Goal: Answer question/provide support: Share knowledge or assist other users

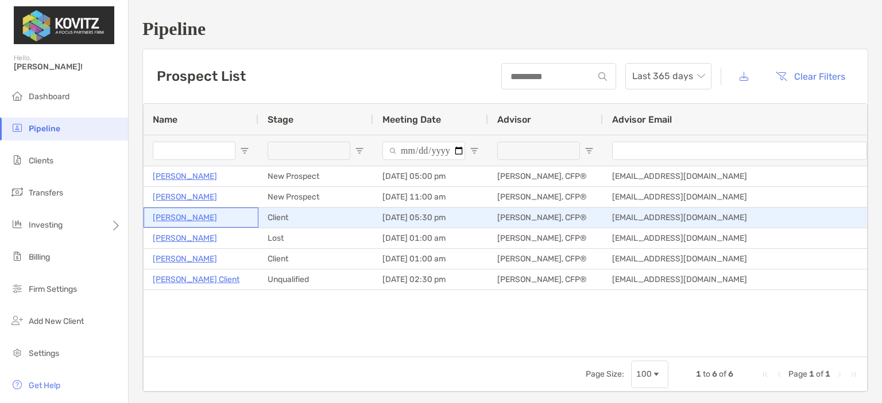
click at [195, 219] on p "Natasha Thomas" at bounding box center [185, 218] width 64 height 14
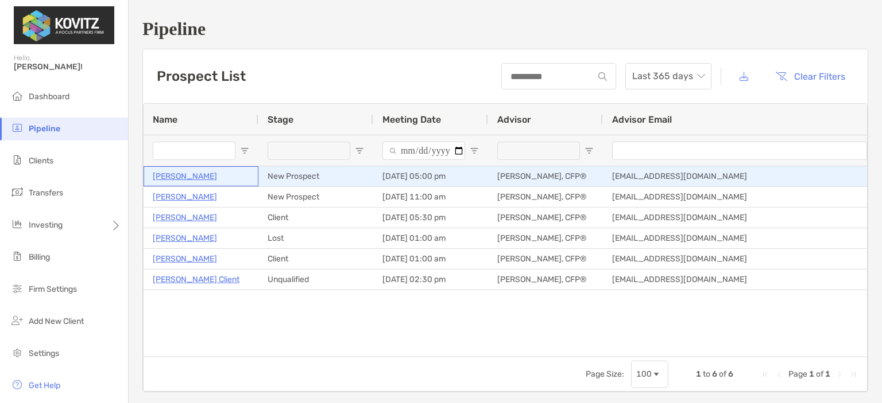
click at [196, 175] on p "Robert Kohlmann" at bounding box center [185, 176] width 64 height 14
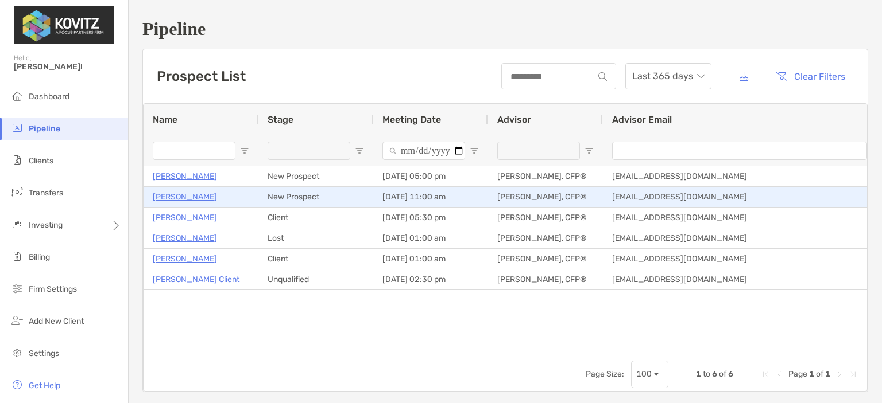
click at [187, 193] on p "Christian Smedberg" at bounding box center [185, 197] width 64 height 14
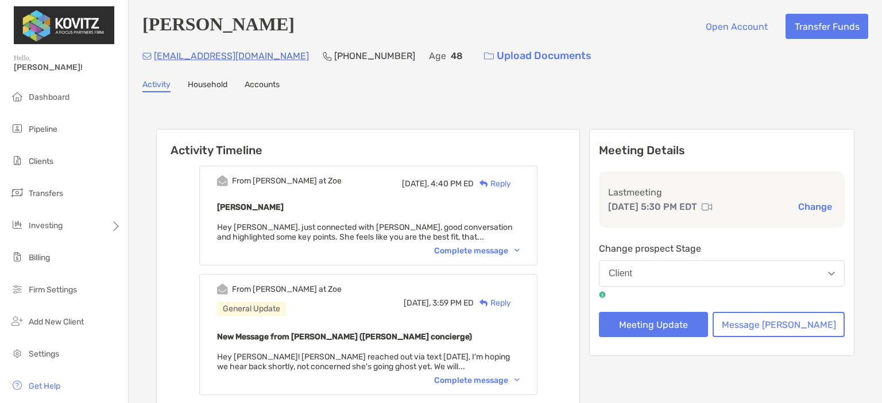
click at [484, 251] on div "Complete message" at bounding box center [477, 251] width 86 height 10
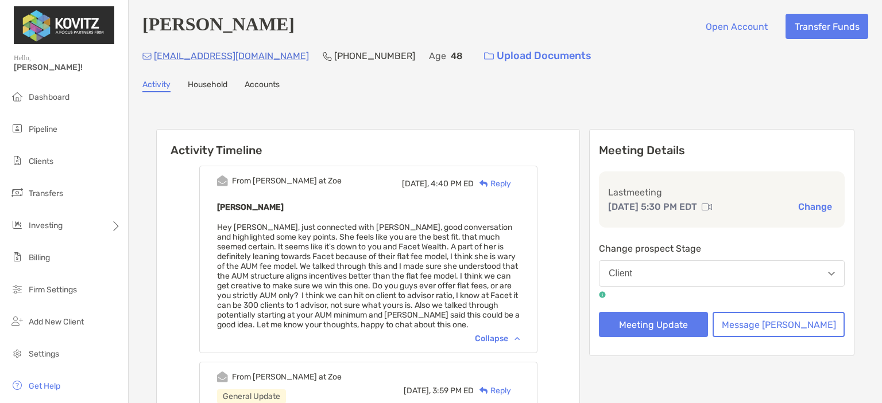
click at [511, 188] on div "Reply" at bounding box center [492, 184] width 37 height 12
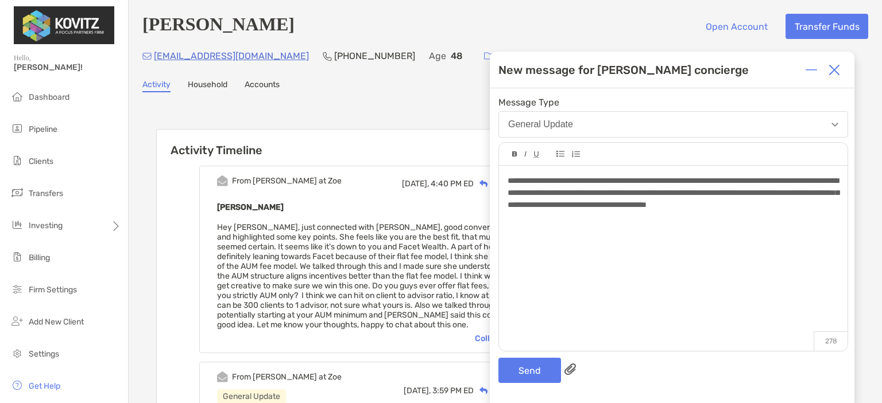
click at [600, 211] on div "**********" at bounding box center [672, 193] width 331 height 36
click at [810, 211] on div "**********" at bounding box center [672, 193] width 331 height 36
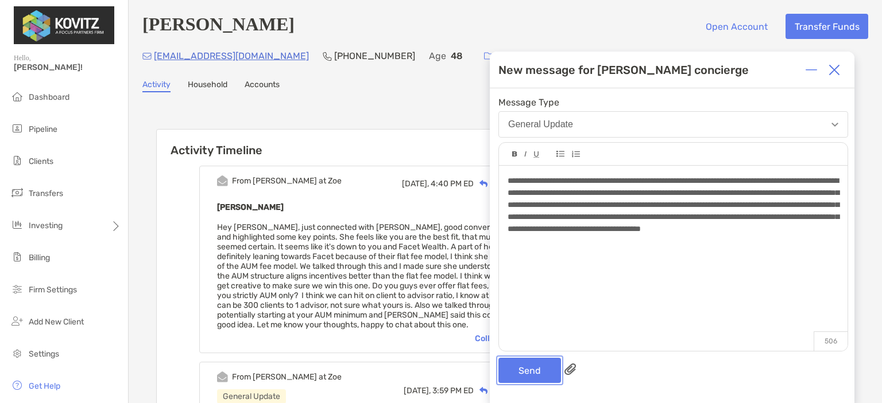
click at [527, 372] on button "Send" at bounding box center [529, 370] width 63 height 25
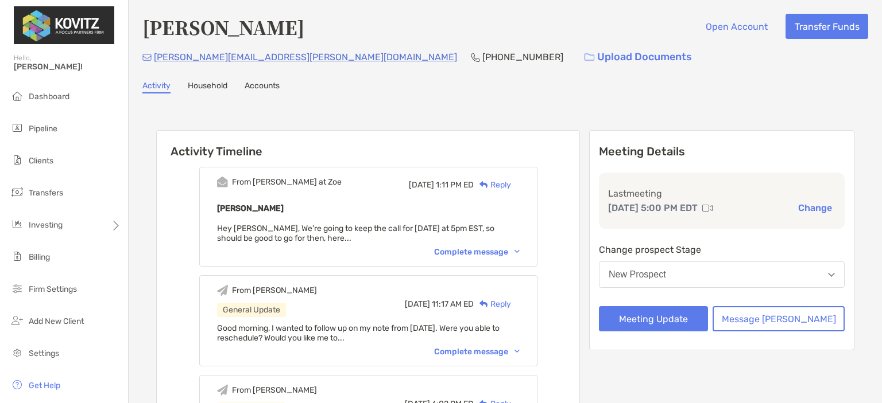
click at [666, 270] on div "New Prospect" at bounding box center [636, 275] width 57 height 10
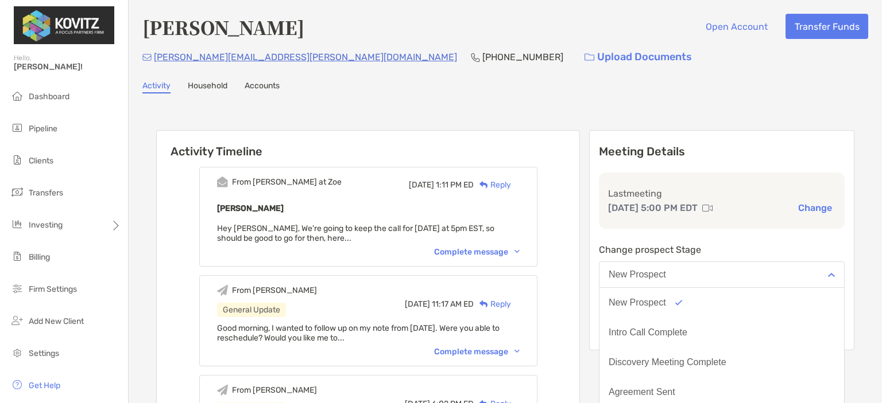
click at [666, 270] on div "New Prospect" at bounding box center [636, 275] width 57 height 10
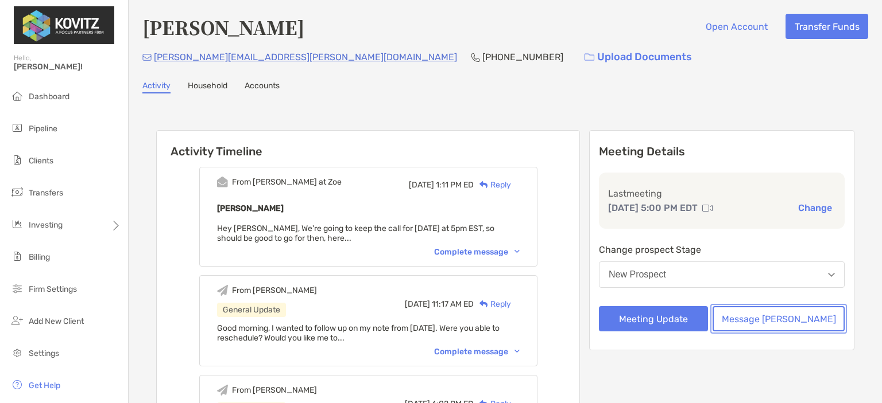
click at [776, 324] on button "Message [PERSON_NAME]" at bounding box center [778, 318] width 132 height 25
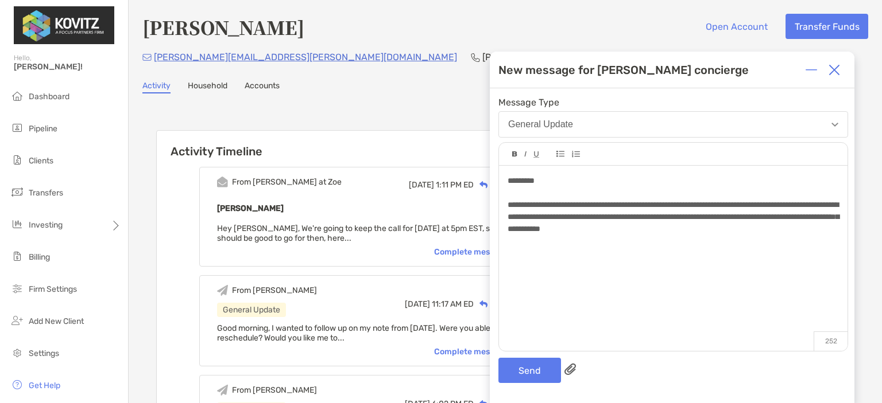
click at [768, 229] on div "**********" at bounding box center [672, 217] width 331 height 36
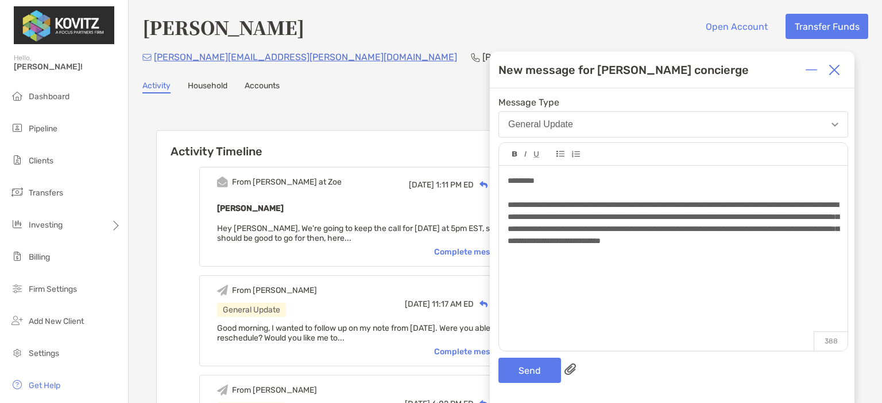
click at [627, 247] on div "**********" at bounding box center [672, 223] width 331 height 48
click at [542, 367] on button "Send" at bounding box center [529, 370] width 63 height 25
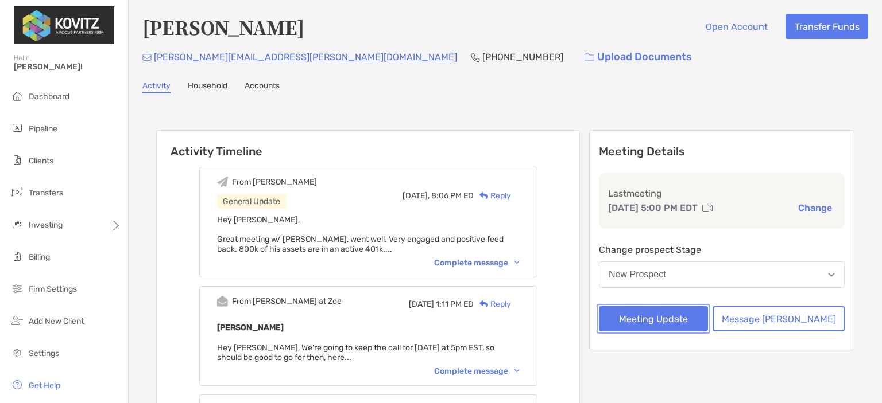
click at [690, 319] on button "Meeting Update" at bounding box center [653, 318] width 109 height 25
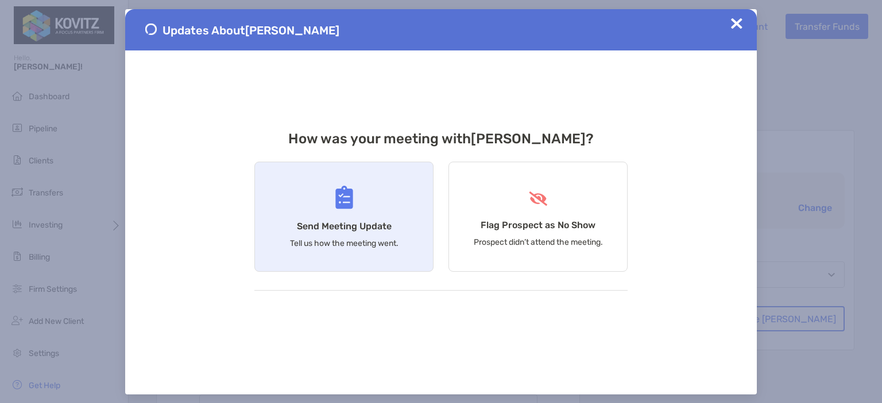
click at [363, 208] on div "Send Meeting Update Tell us how the meeting went." at bounding box center [343, 217] width 179 height 110
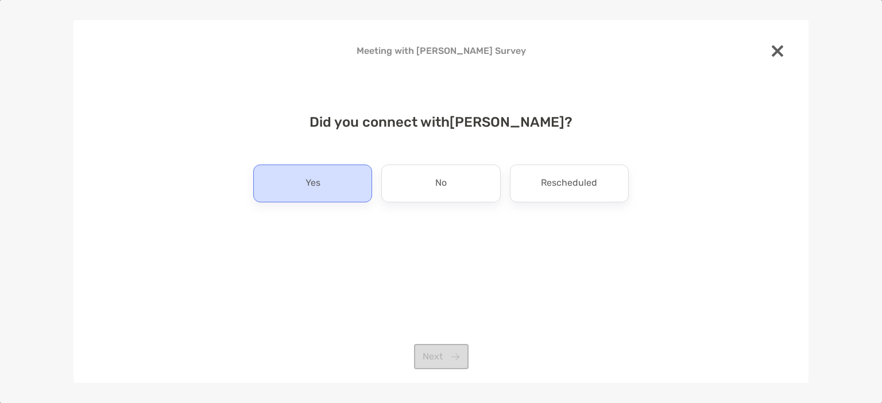
click at [332, 188] on div "Yes" at bounding box center [312, 184] width 119 height 38
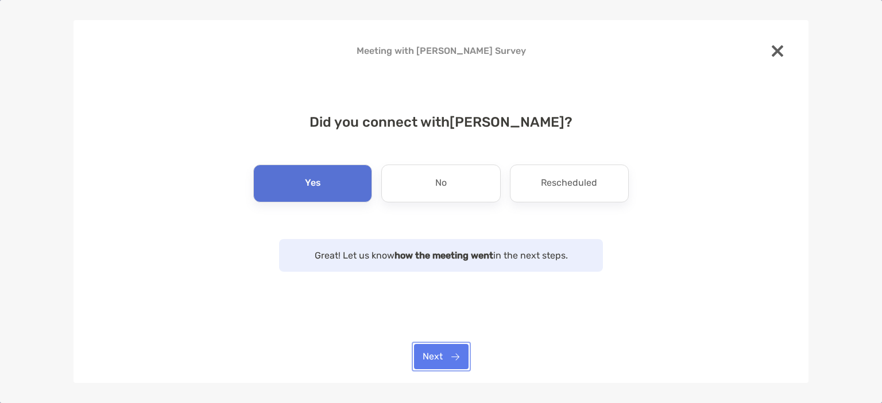
click at [459, 359] on button "Next" at bounding box center [441, 356] width 55 height 25
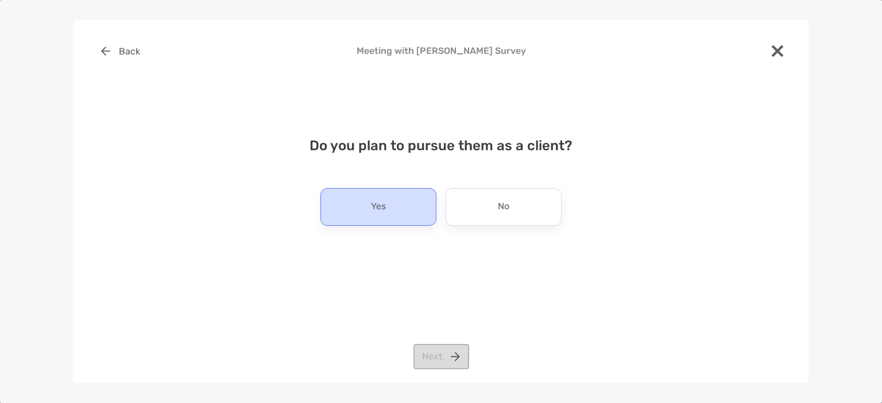
click at [388, 203] on div "Yes" at bounding box center [378, 207] width 116 height 38
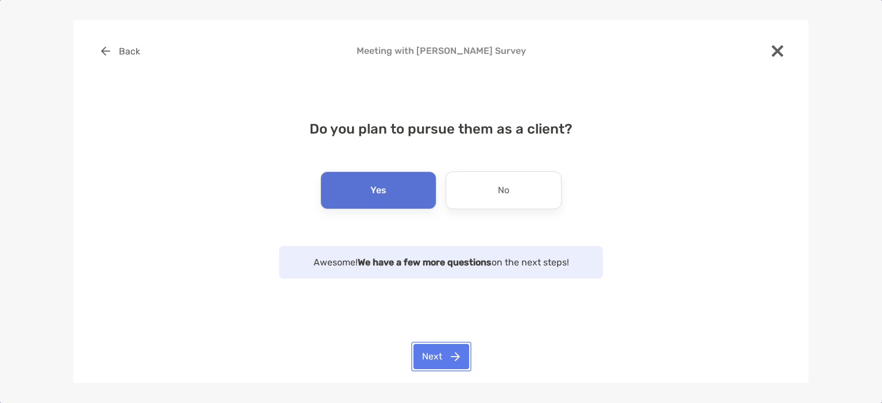
click at [455, 354] on button "Next" at bounding box center [441, 356] width 56 height 25
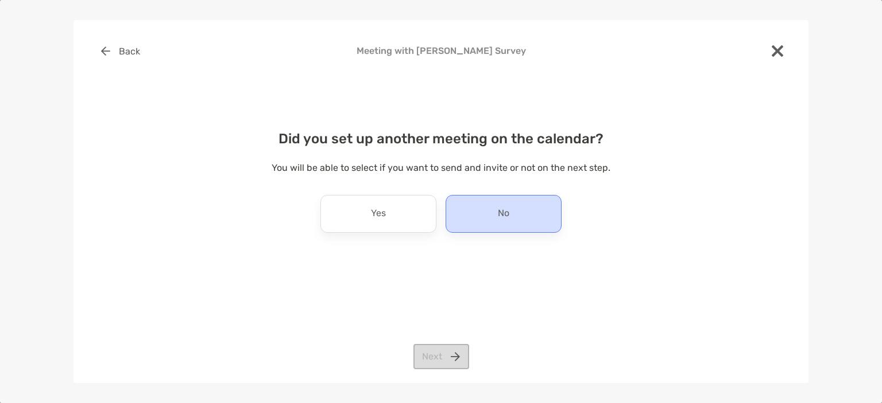
click at [471, 208] on div "No" at bounding box center [503, 214] width 116 height 38
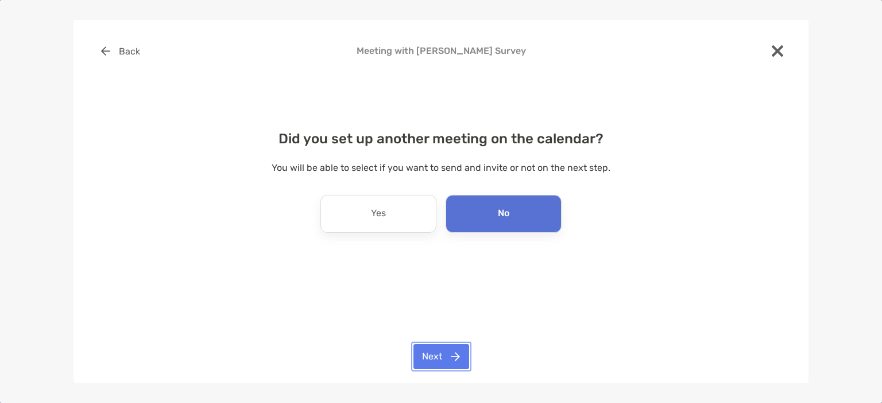
click at [429, 349] on button "Next" at bounding box center [441, 356] width 56 height 25
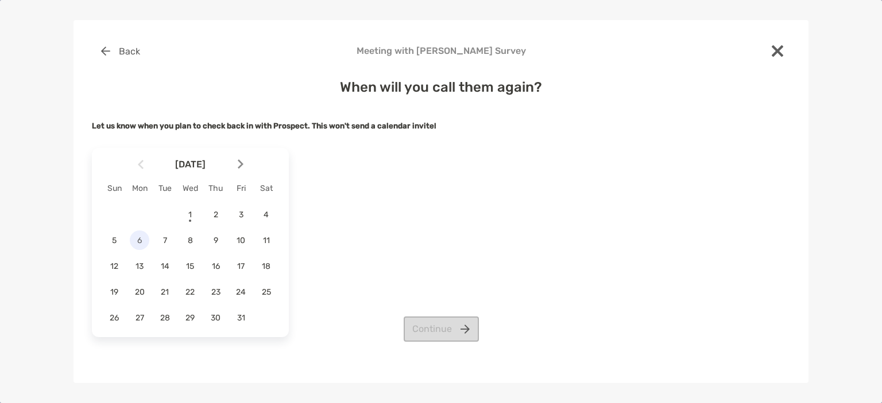
click at [146, 242] on span "6" at bounding box center [140, 241] width 20 height 10
click at [433, 327] on button "Continue" at bounding box center [440, 329] width 75 height 25
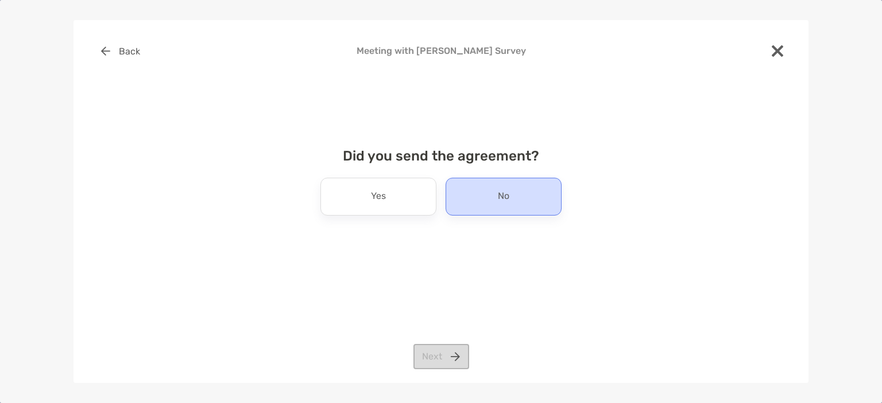
click at [482, 184] on div "No" at bounding box center [503, 197] width 116 height 38
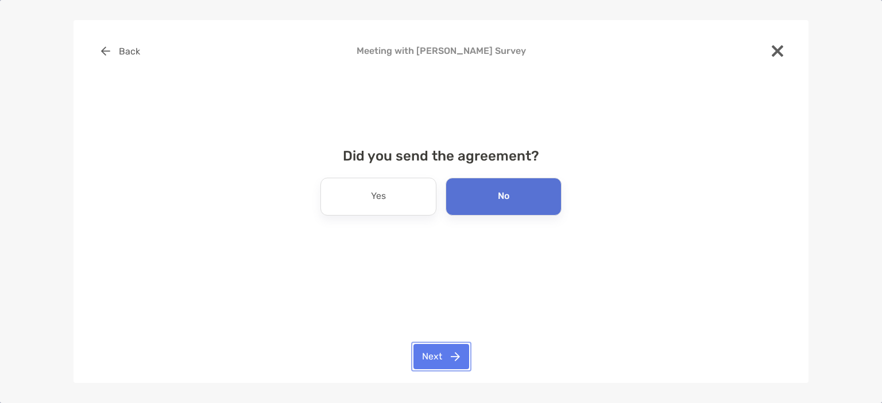
click at [447, 359] on button "Next" at bounding box center [441, 356] width 56 height 25
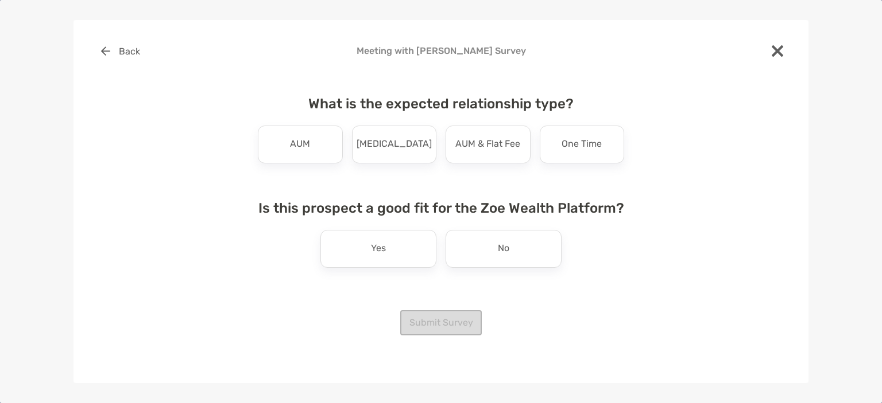
drag, startPoint x: 321, startPoint y: 148, endPoint x: 324, endPoint y: 154, distance: 6.9
click at [321, 148] on div "AUM" at bounding box center [300, 145] width 85 height 38
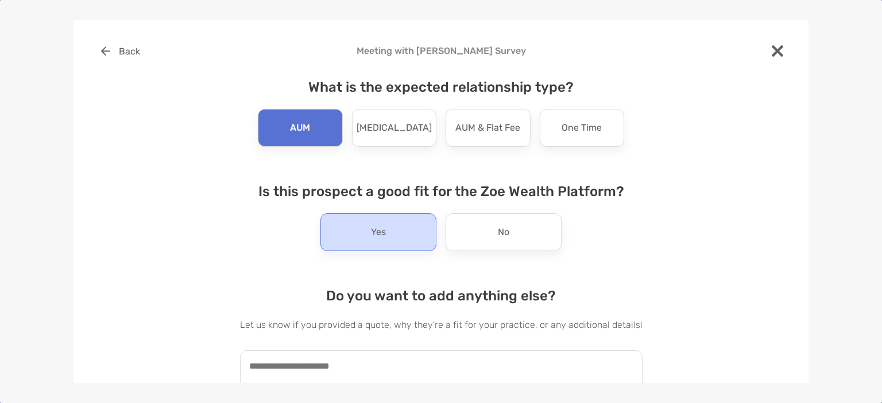
click at [385, 240] on div "Yes" at bounding box center [378, 233] width 116 height 38
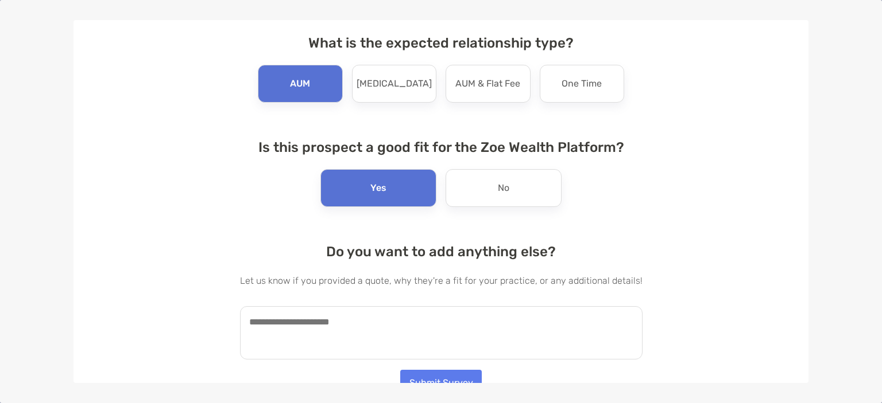
scroll to position [57, 0]
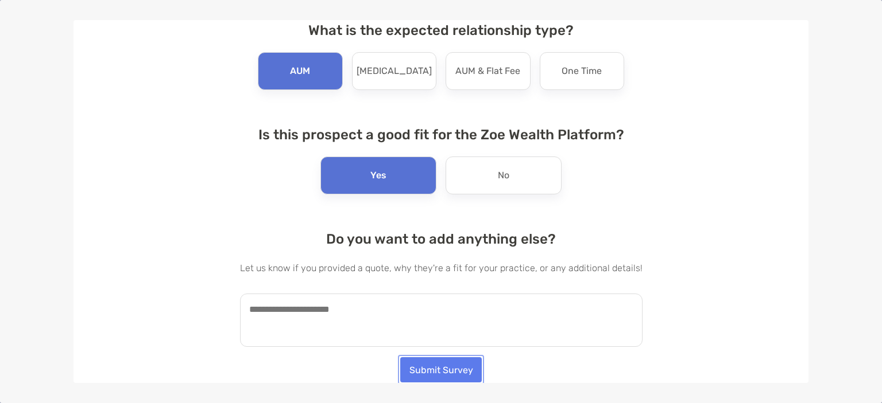
click at [423, 364] on button "Submit Survey" at bounding box center [441, 370] width 82 height 25
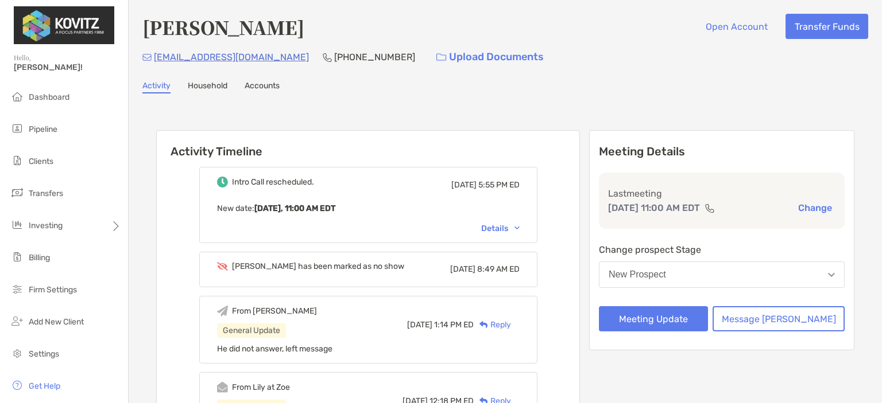
drag, startPoint x: 0, startPoint y: 0, endPoint x: 445, endPoint y: 93, distance: 455.0
click at [708, 321] on button "Meeting Update" at bounding box center [653, 318] width 109 height 25
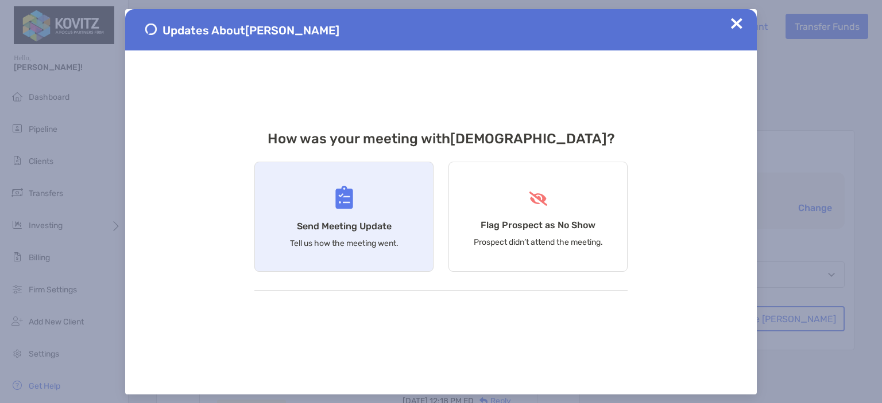
click at [350, 225] on h4 "Send Meeting Update" at bounding box center [344, 226] width 95 height 11
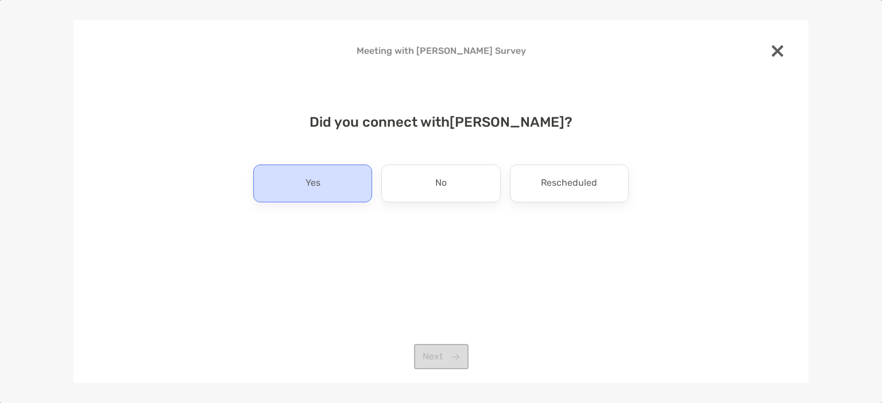
click at [321, 181] on div "Yes" at bounding box center [312, 184] width 119 height 38
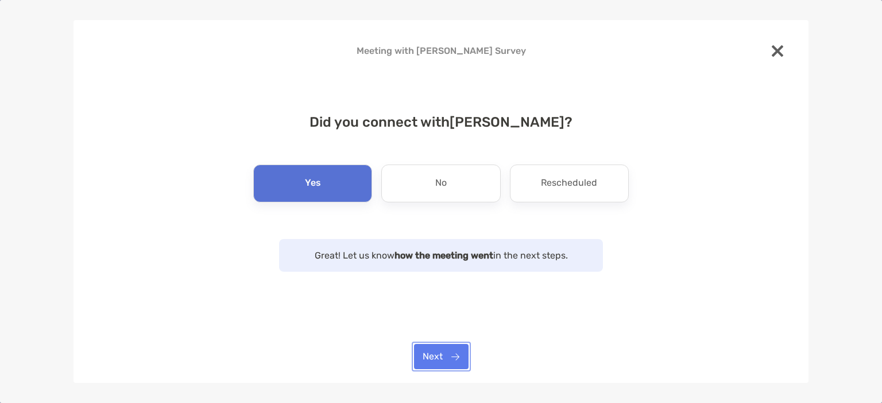
click at [437, 356] on button "Next" at bounding box center [441, 356] width 55 height 25
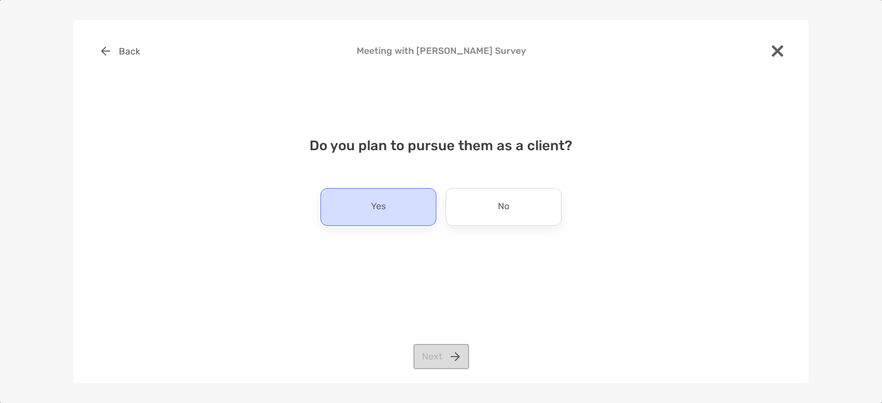
click at [377, 205] on p "Yes" at bounding box center [378, 207] width 15 height 18
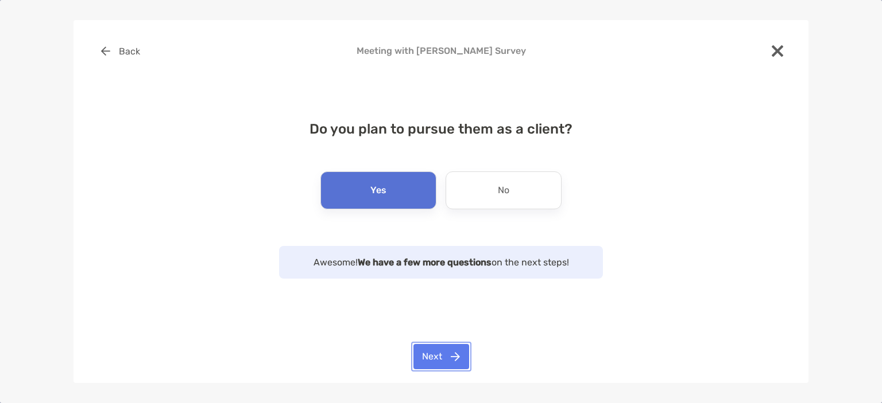
click at [433, 358] on button "Next" at bounding box center [441, 356] width 56 height 25
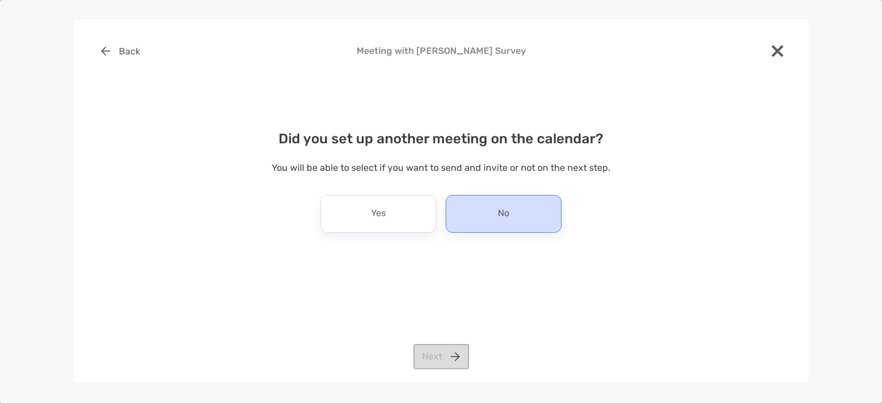
click at [519, 215] on div "No" at bounding box center [503, 214] width 116 height 38
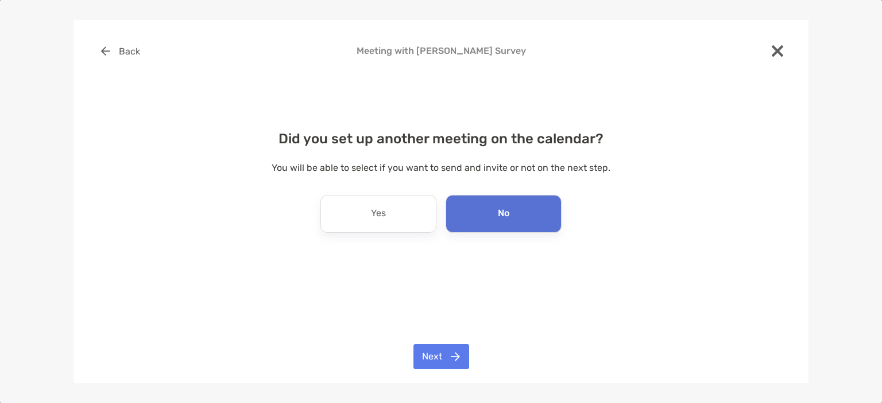
click at [448, 371] on div "Back Meeting with Christian Smedberg Survey Did you set up another meeting on t…" at bounding box center [440, 201] width 735 height 363
click at [448, 361] on button "Next" at bounding box center [441, 356] width 56 height 25
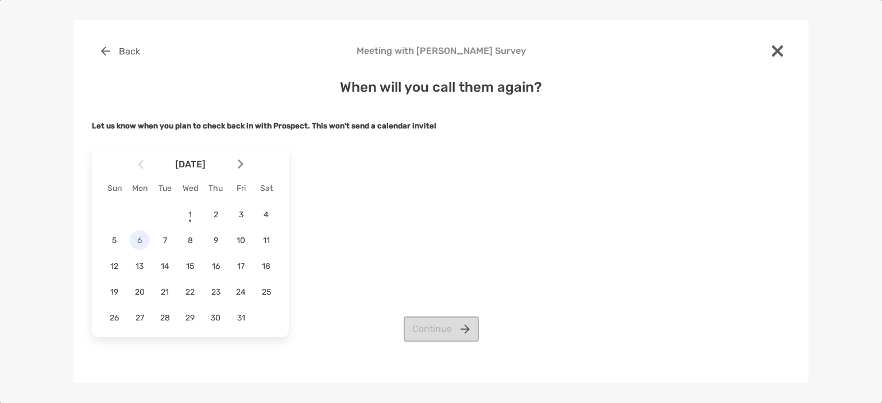
click at [145, 245] on span "6" at bounding box center [140, 241] width 20 height 10
click at [436, 337] on button "Continue" at bounding box center [440, 329] width 75 height 25
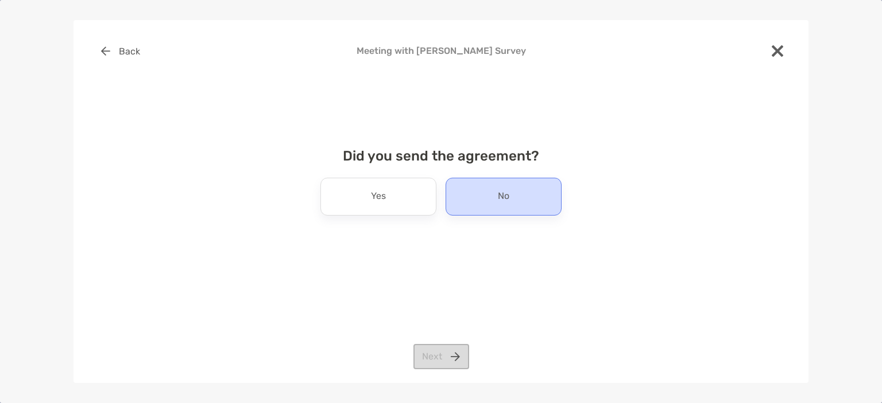
click at [480, 201] on div "No" at bounding box center [503, 197] width 116 height 38
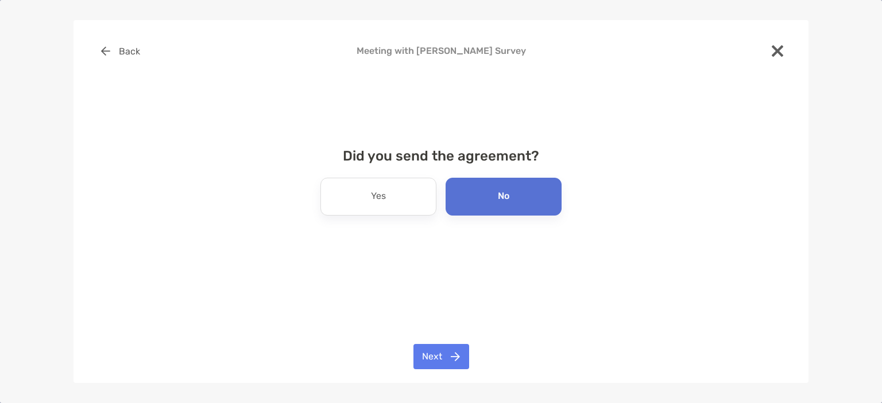
click at [484, 201] on div "No" at bounding box center [503, 197] width 116 height 38
click at [430, 353] on button "Next" at bounding box center [441, 356] width 56 height 25
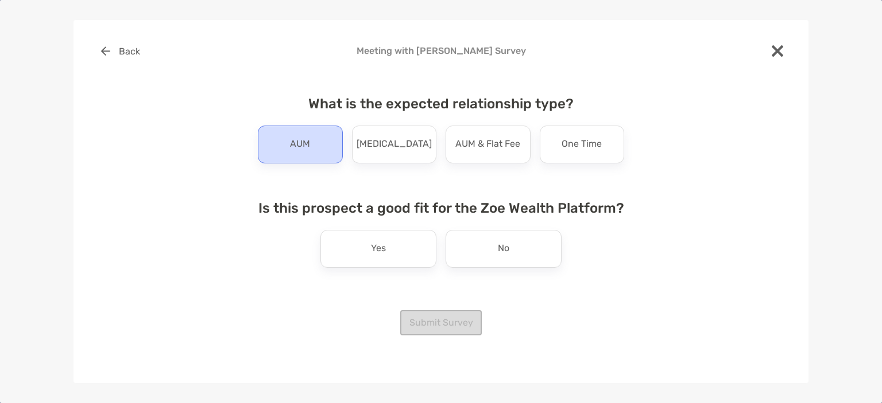
click at [318, 152] on div "AUM" at bounding box center [300, 145] width 85 height 38
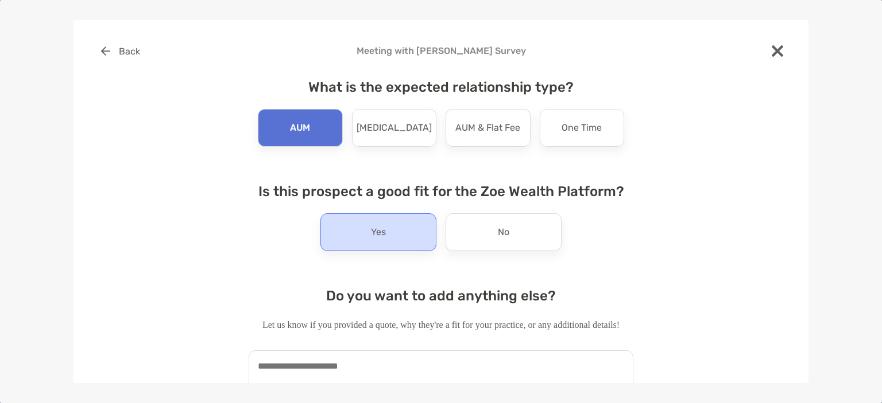
click at [393, 231] on div "Yes" at bounding box center [378, 233] width 116 height 38
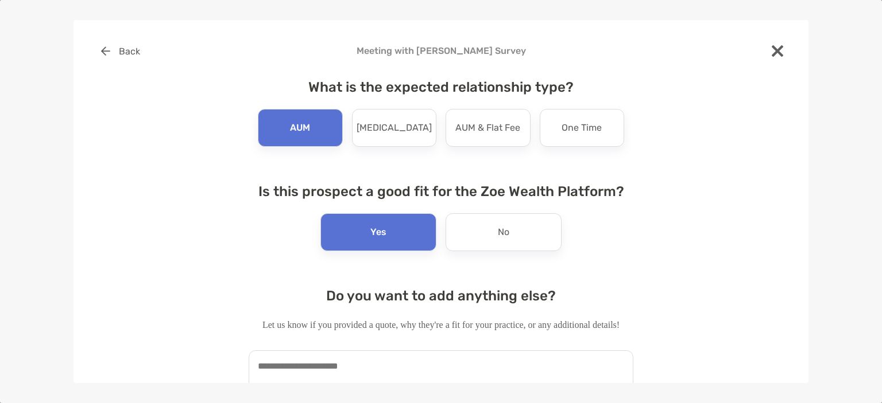
scroll to position [57, 0]
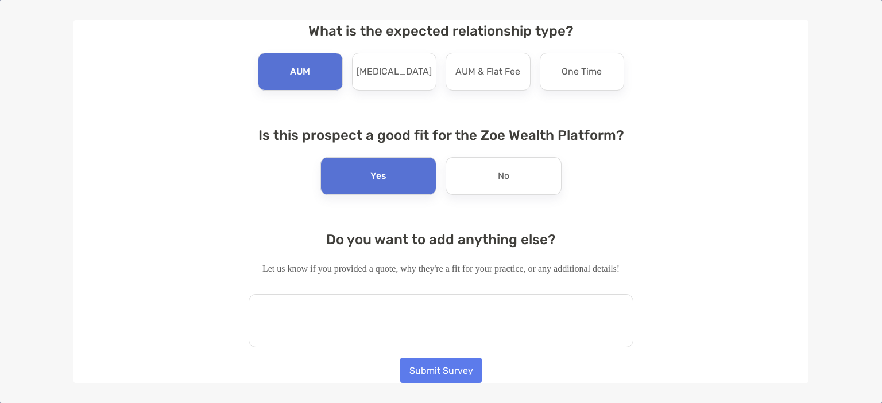
click at [344, 321] on textarea at bounding box center [441, 320] width 385 height 53
paste textarea "**********"
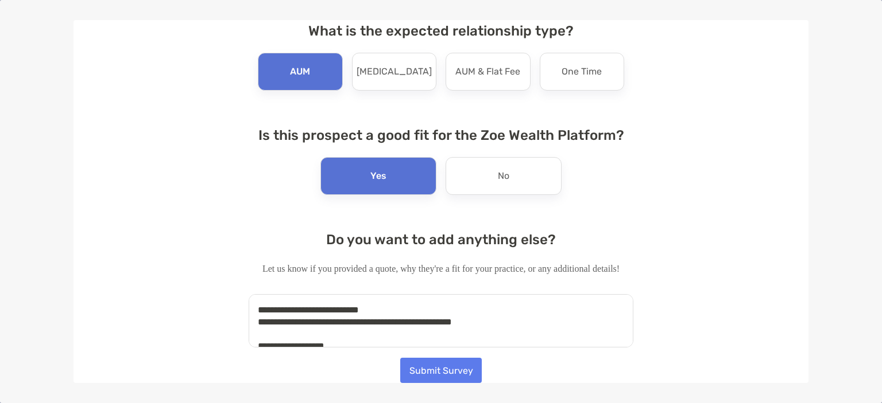
scroll to position [209, 0]
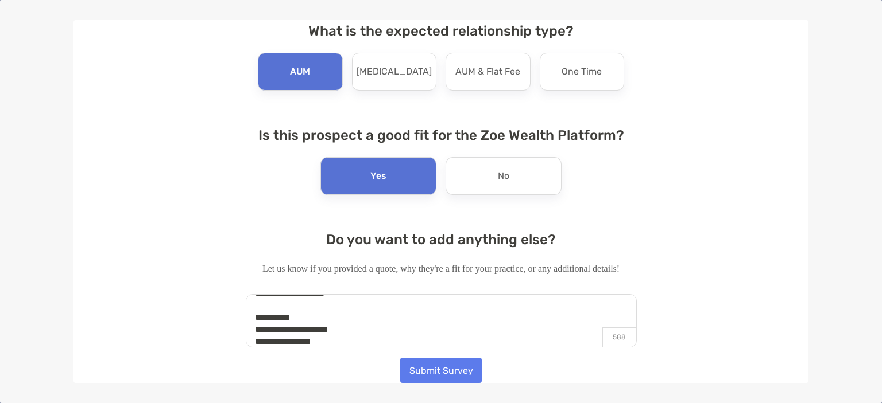
type textarea "**********"
click at [420, 370] on button "Submit Survey" at bounding box center [441, 370] width 82 height 25
